Goal: Information Seeking & Learning: Understand process/instructions

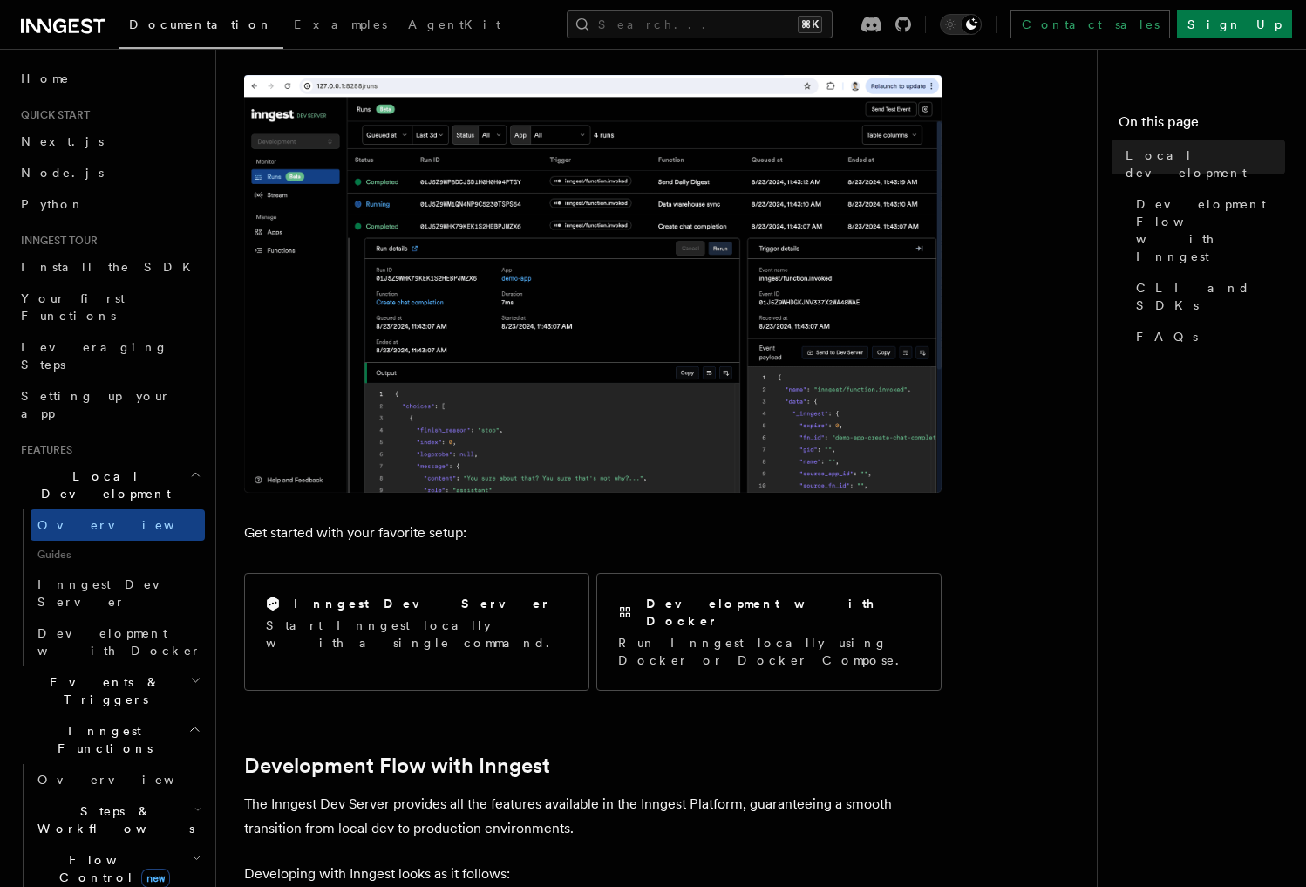
scroll to position [497, 0]
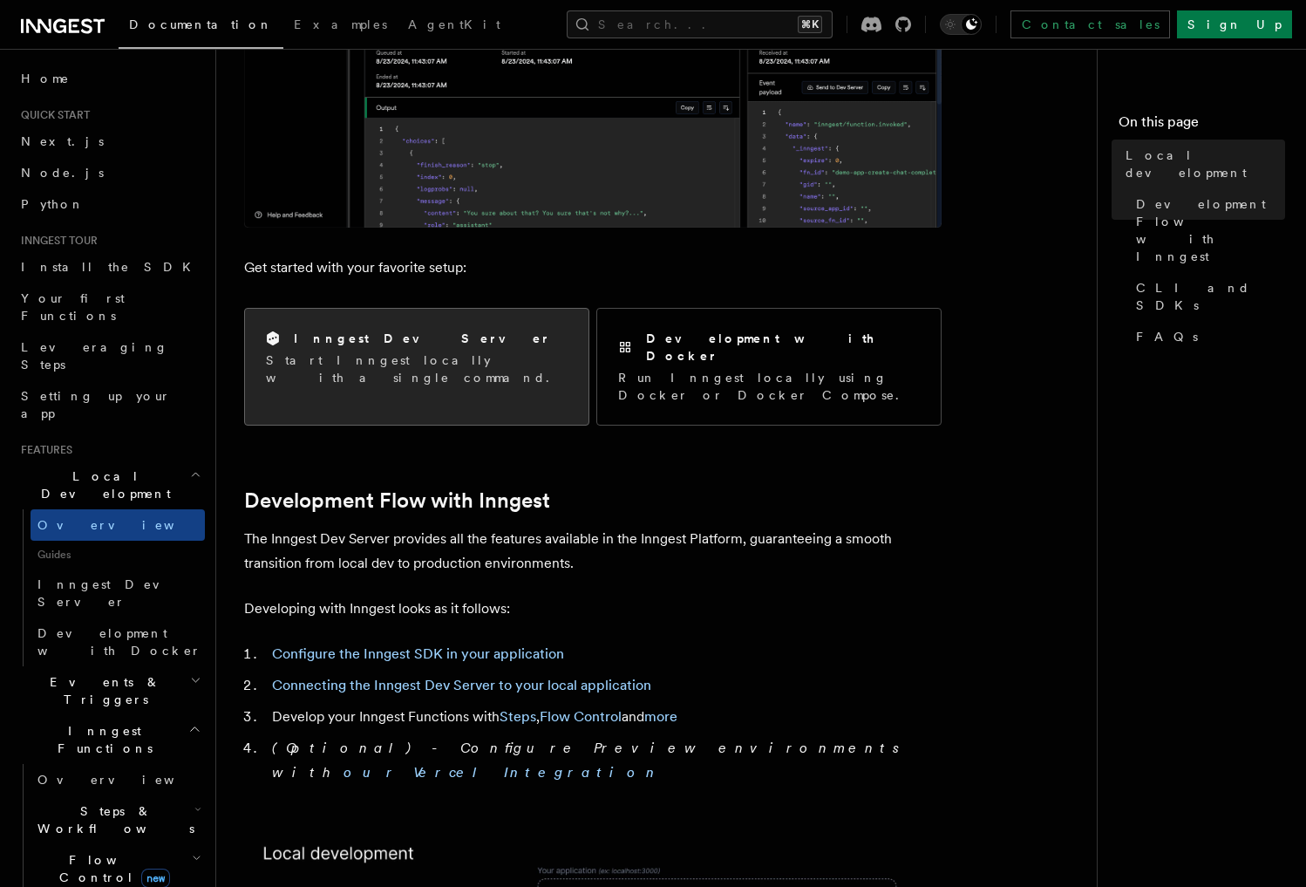
click at [412, 310] on div "Inngest Dev Server Start Inngest locally with a single command." at bounding box center [416, 358] width 343 height 99
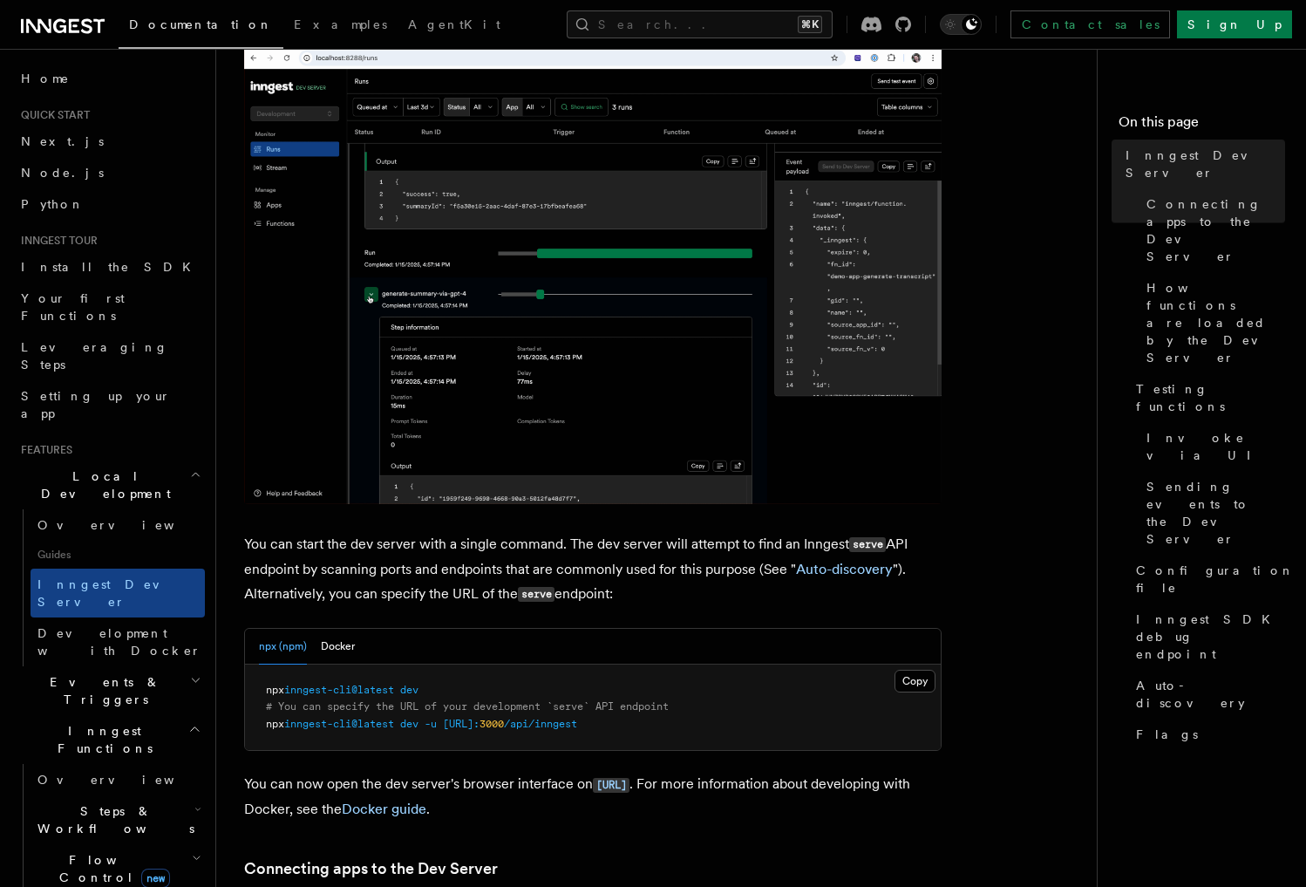
scroll to position [261, 0]
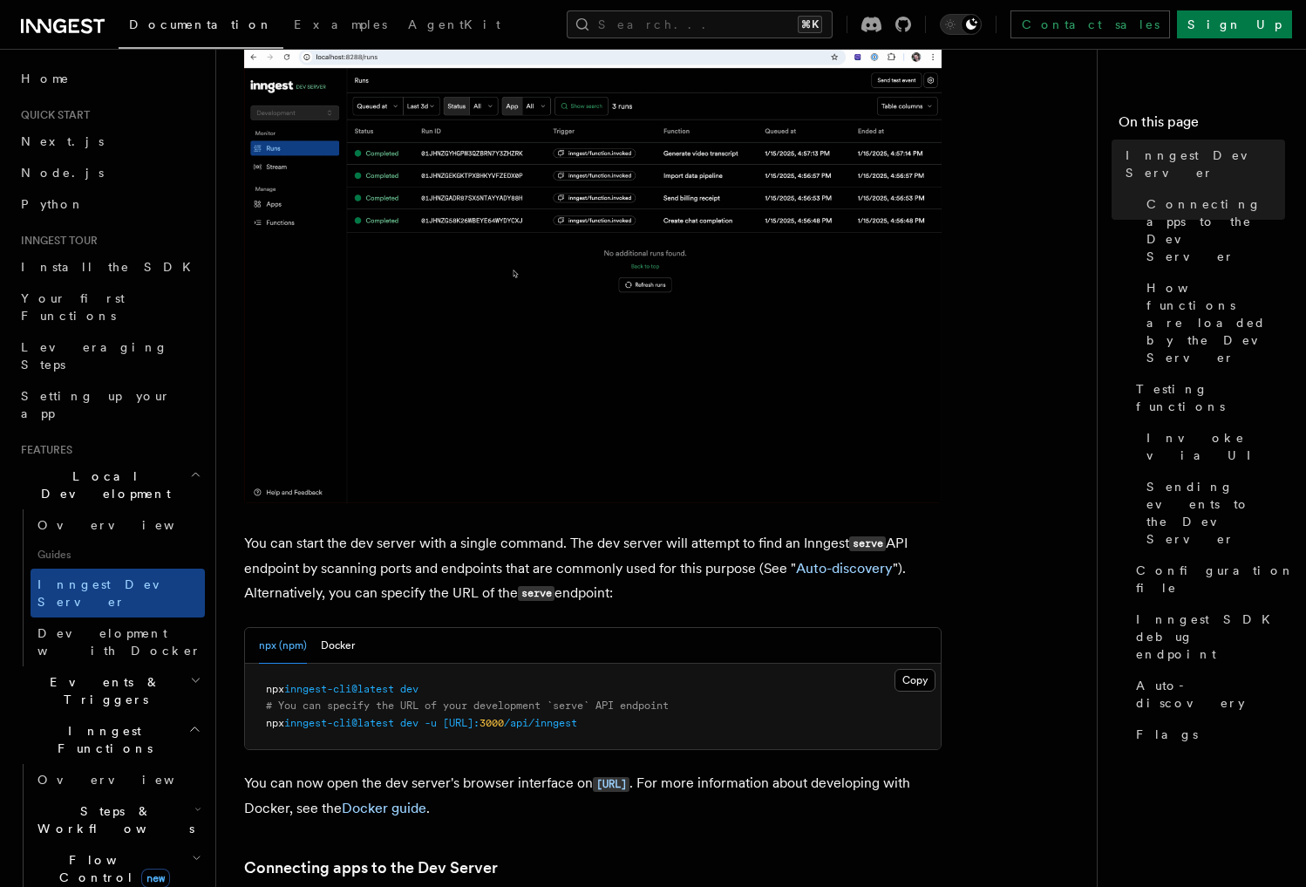
click at [310, 683] on span "inngest-cli@latest" at bounding box center [339, 689] width 110 height 12
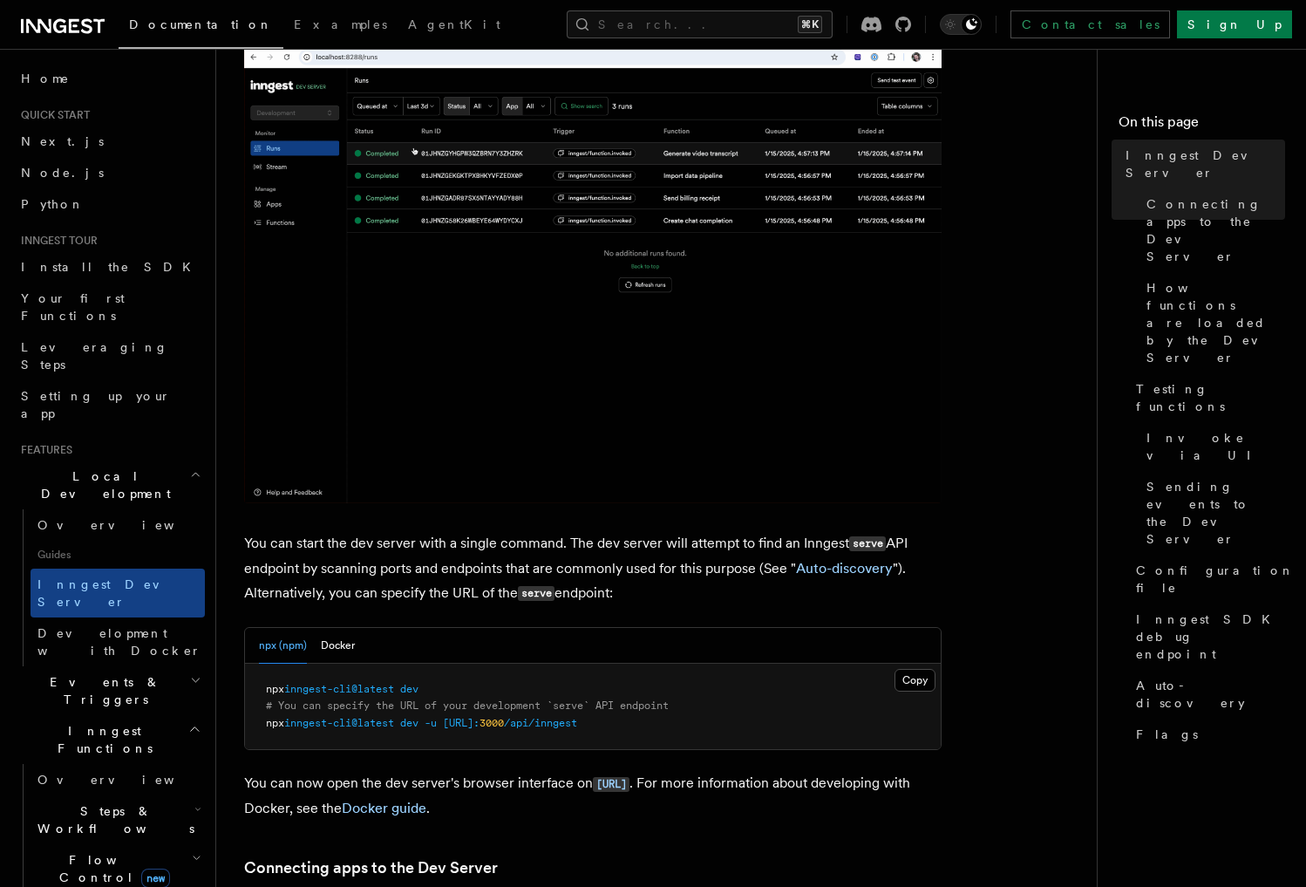
click at [310, 221] on img at bounding box center [592, 266] width 697 height 474
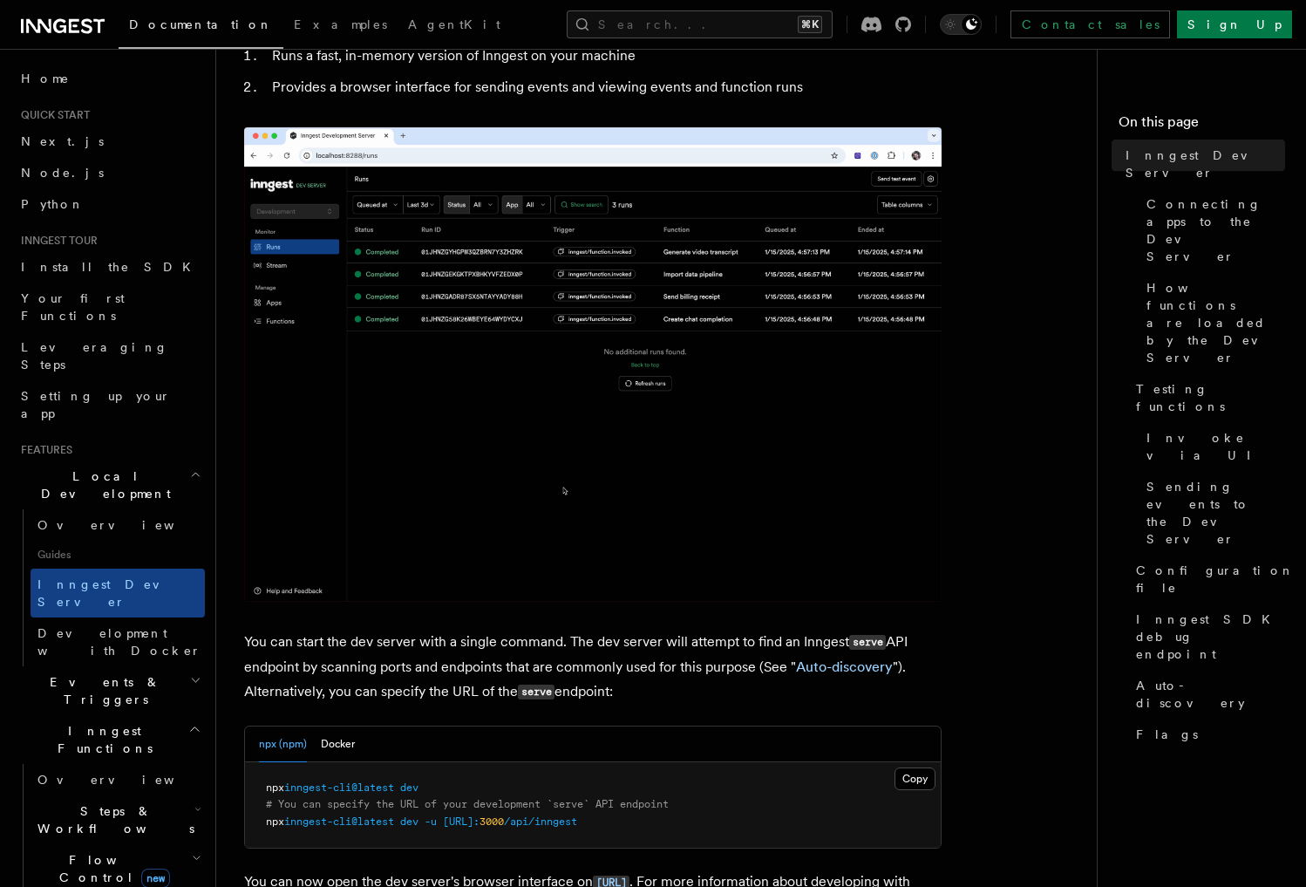
scroll to position [241, 0]
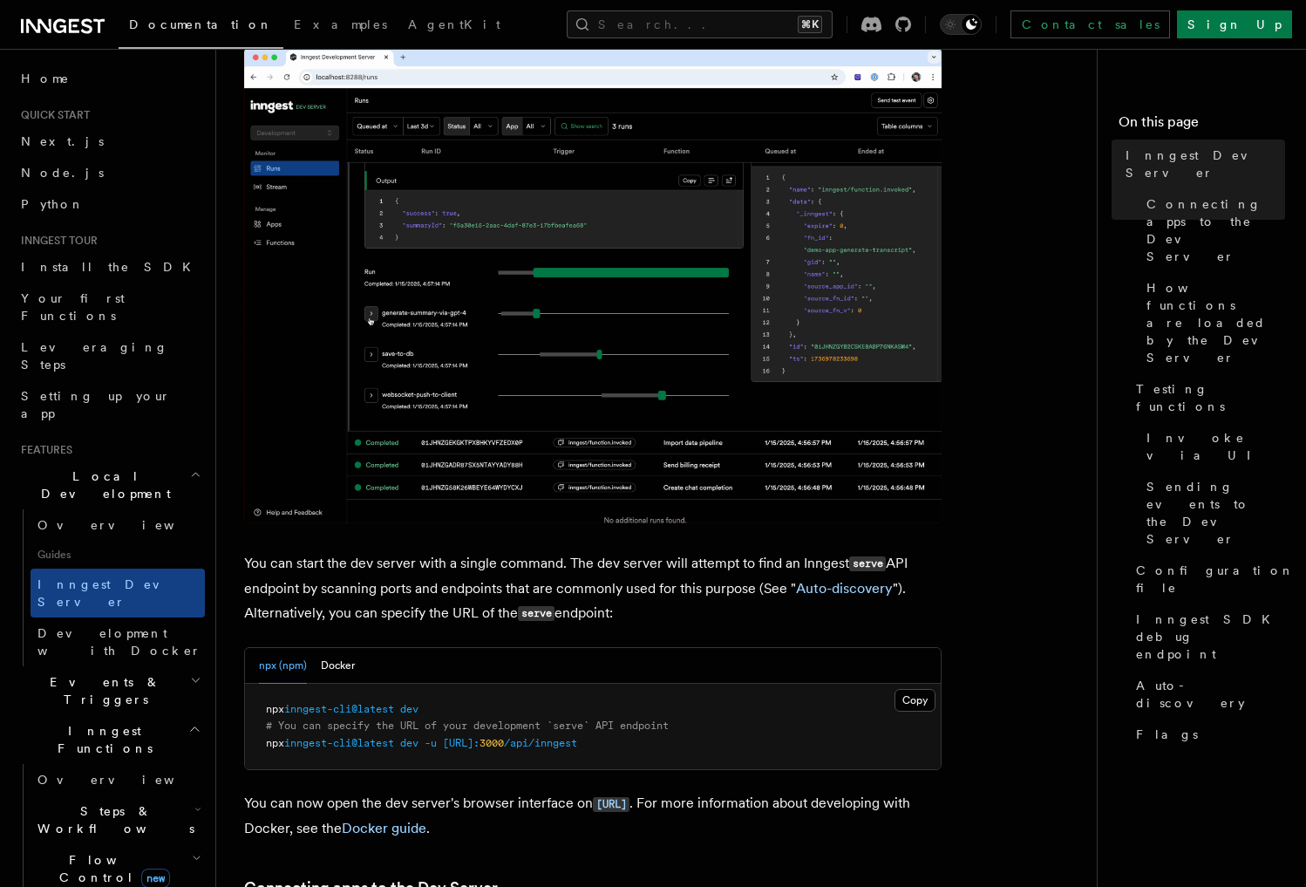
click at [357, 704] on span "inngest-cli@latest" at bounding box center [339, 709] width 110 height 12
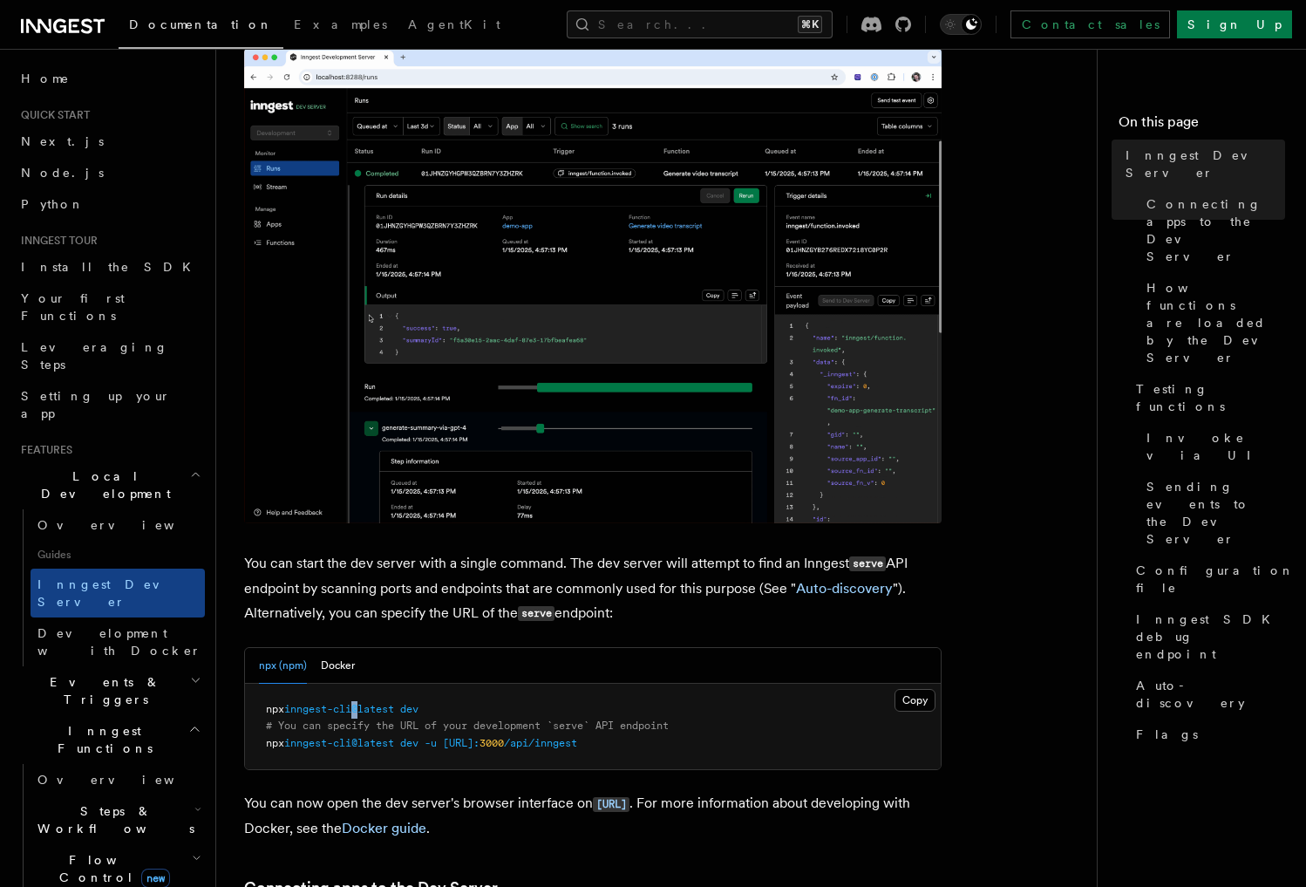
click at [357, 704] on span "inngest-cli@latest" at bounding box center [339, 709] width 110 height 12
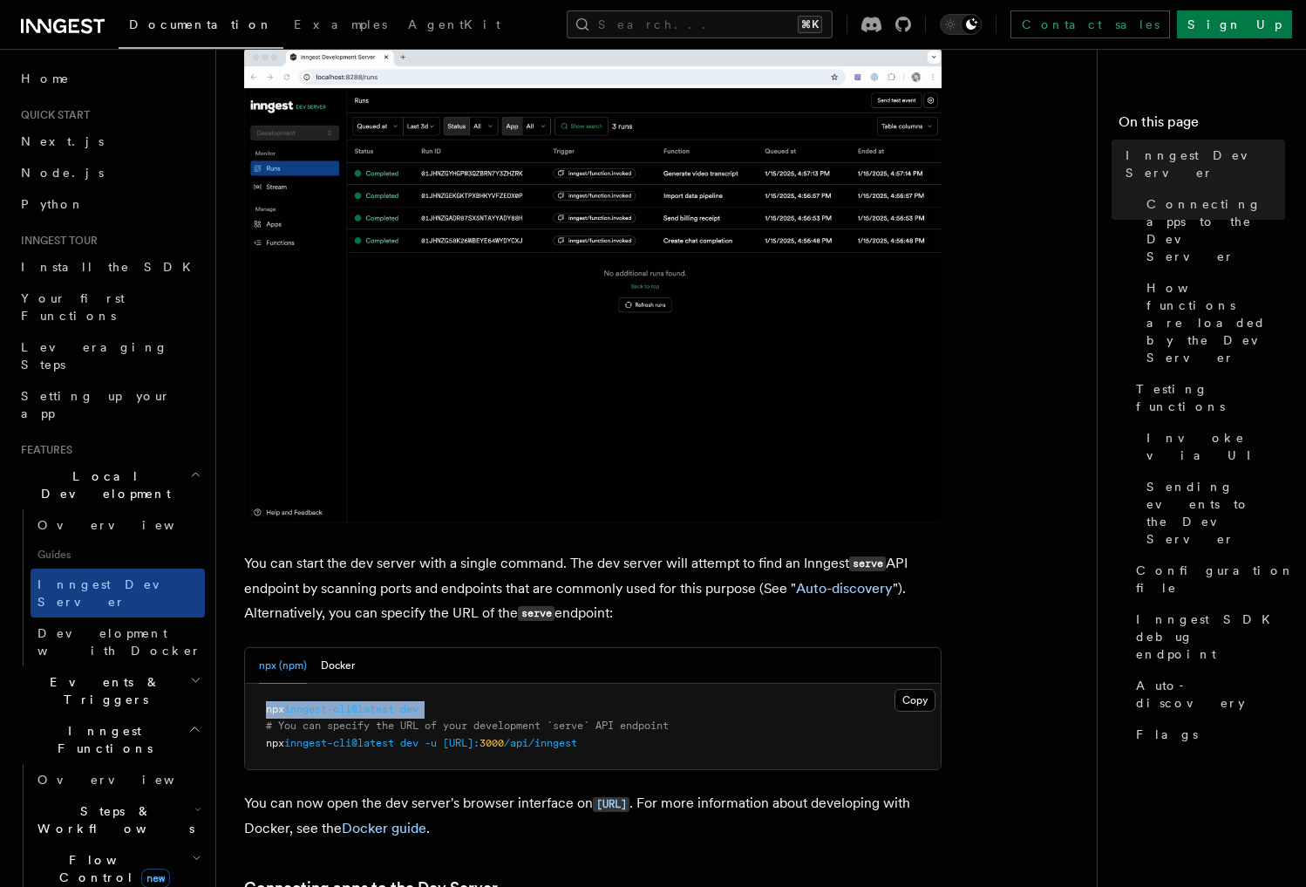
click at [357, 704] on span "inngest-cli@latest" at bounding box center [339, 709] width 110 height 12
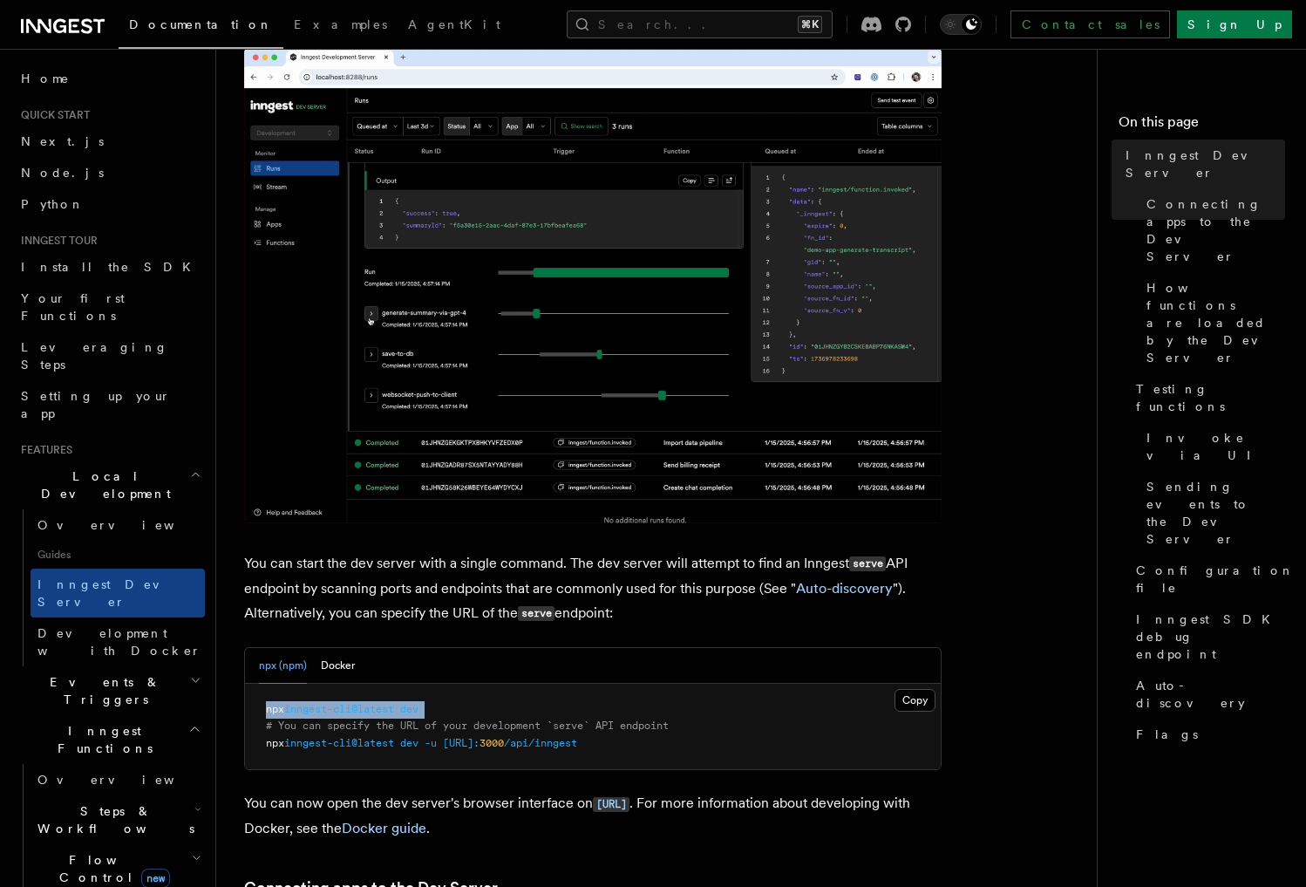
click at [357, 704] on span "inngest-cli@latest" at bounding box center [339, 709] width 110 height 12
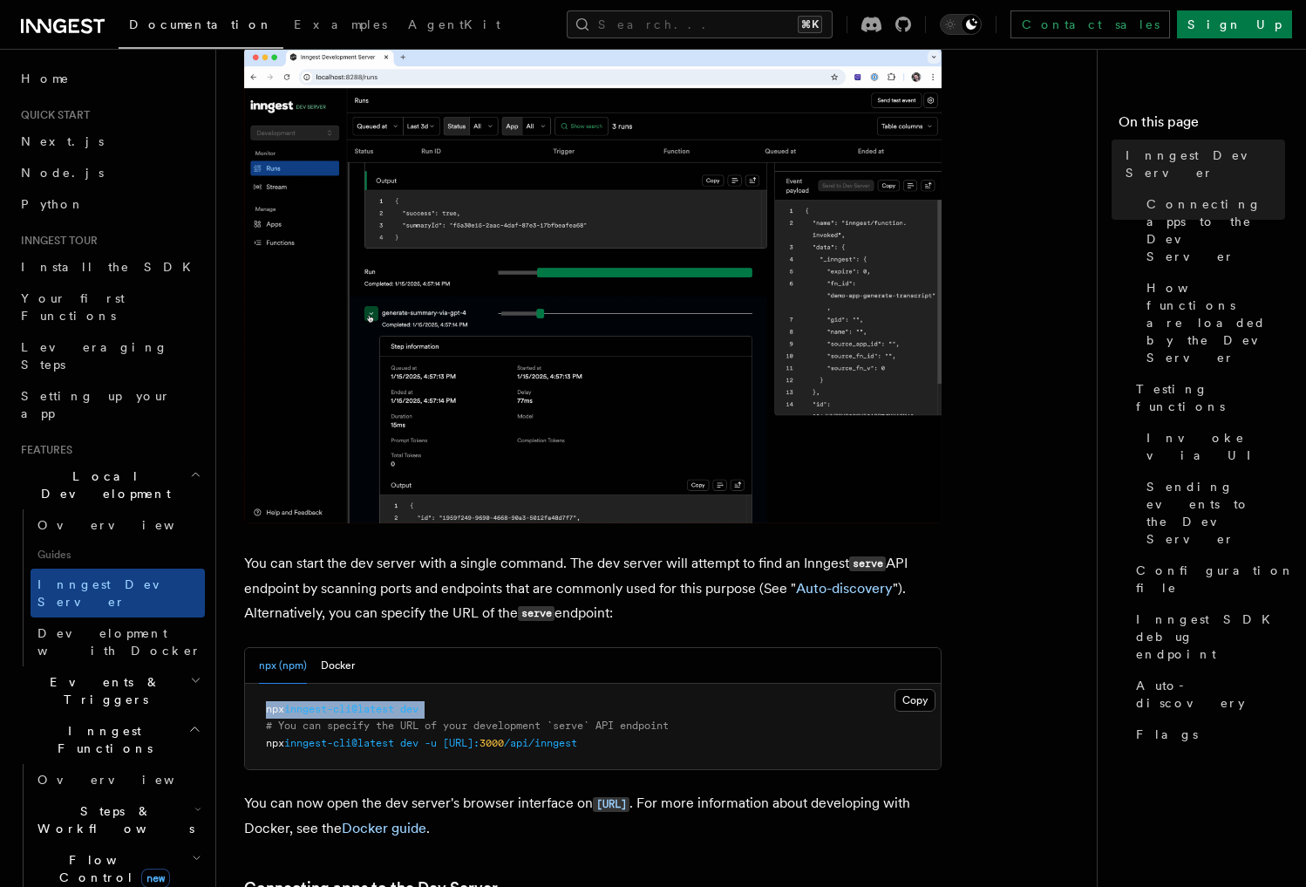
copy code "npx inngest-cli@latest dev"
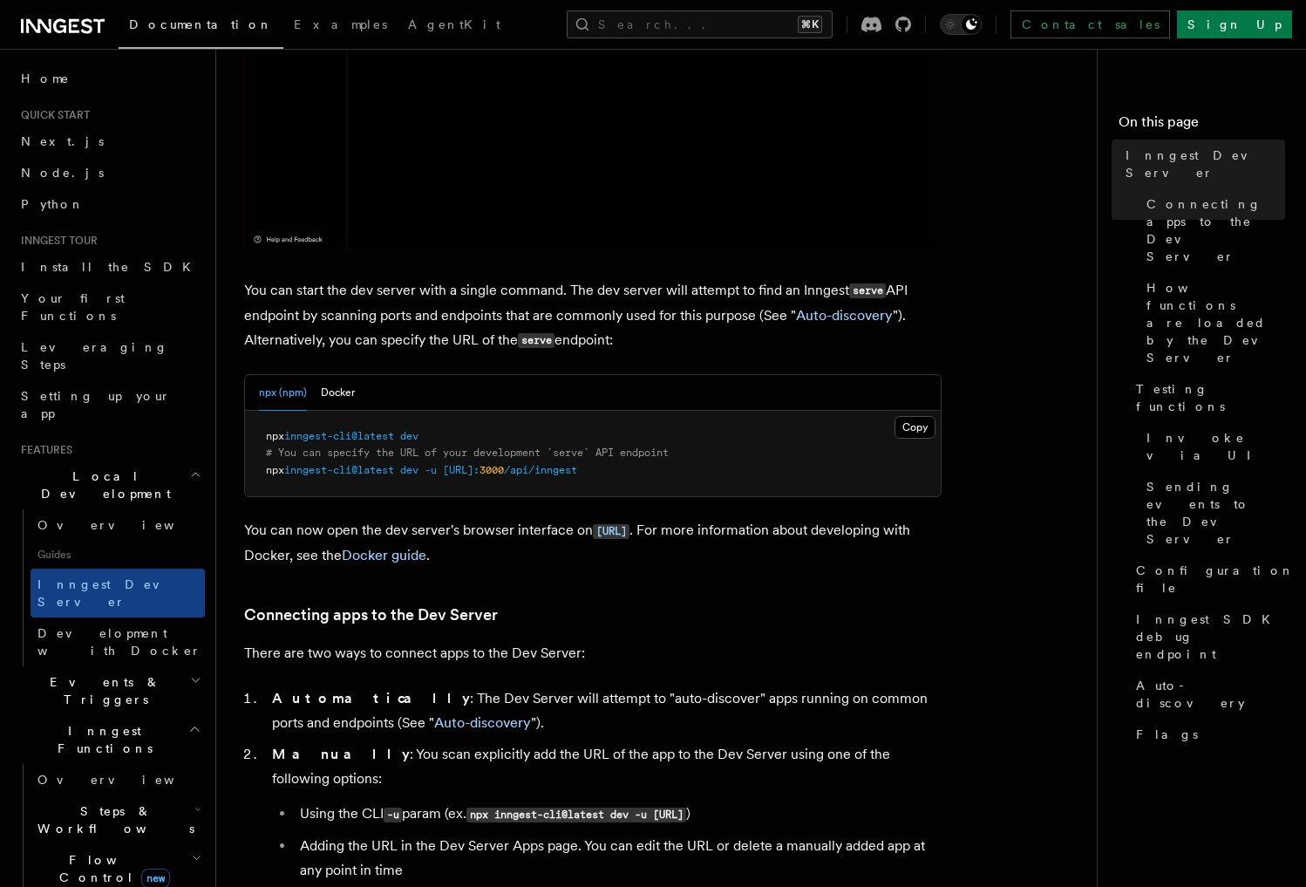
click at [345, 532] on p "You can now open the dev server's browser interface on [URL] . For more informa…" at bounding box center [592, 543] width 697 height 50
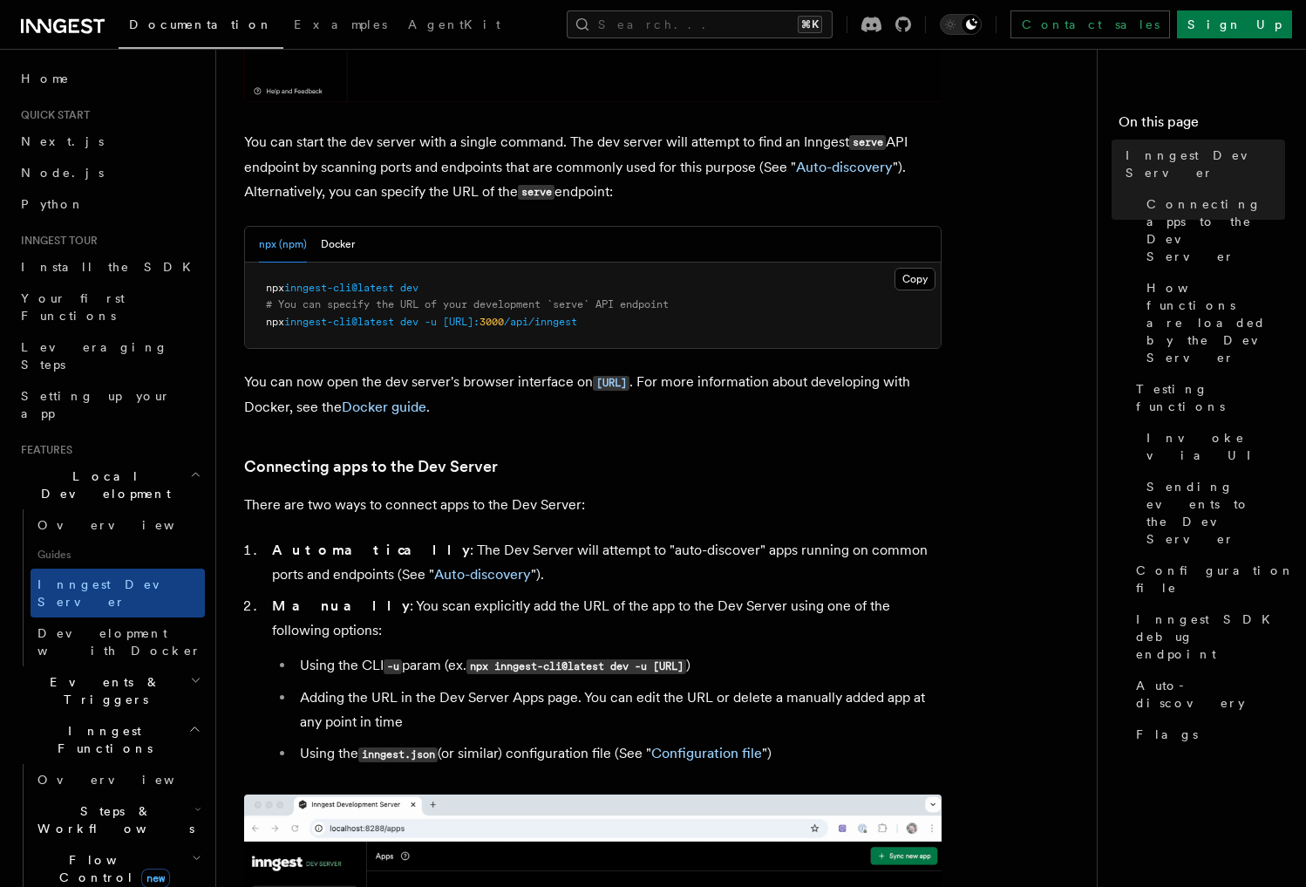
scroll to position [665, 0]
